Goal: Information Seeking & Learning: Understand process/instructions

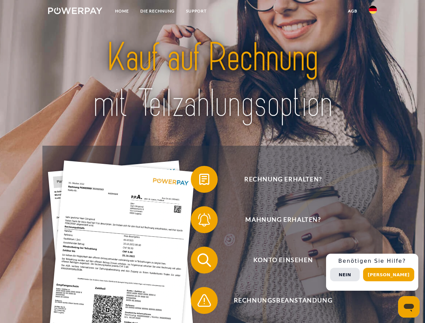
click at [75, 12] on img at bounding box center [75, 10] width 54 height 7
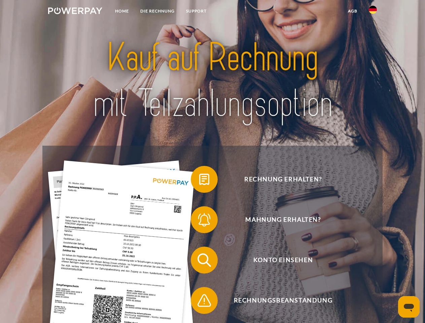
click at [373, 12] on img at bounding box center [372, 10] width 8 height 8
click at [352, 11] on link "agb" at bounding box center [352, 11] width 21 height 12
click at [199, 181] on span at bounding box center [194, 179] width 34 height 34
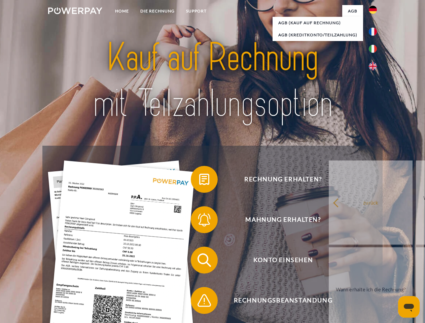
click at [199, 221] on span at bounding box center [194, 220] width 34 height 34
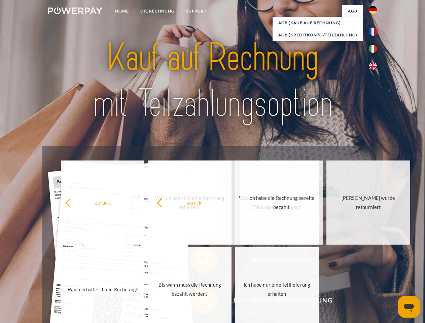
click at [199, 302] on span at bounding box center [194, 300] width 34 height 34
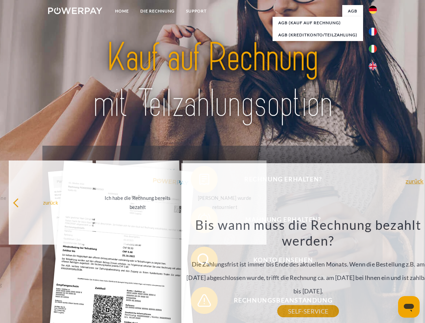
click at [374, 272] on div "Rechnung erhalten? Mahnung erhalten? Konto einsehen" at bounding box center [212, 280] width 340 height 269
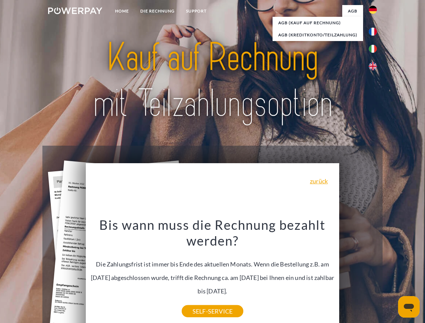
click at [358, 273] on span "Konto einsehen" at bounding box center [282, 259] width 165 height 27
click at [391, 274] on header "Home DIE RECHNUNG SUPPORT" at bounding box center [212, 232] width 425 height 464
